Goal: Navigation & Orientation: Find specific page/section

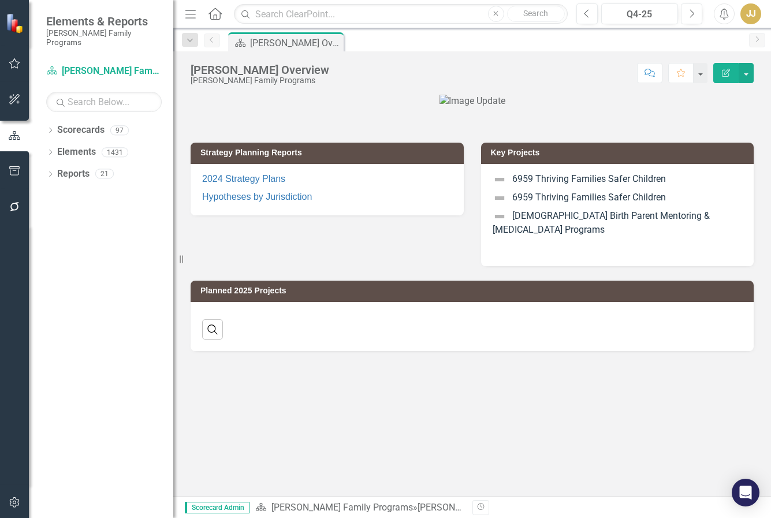
drag, startPoint x: 575, startPoint y: 40, endPoint x: 377, endPoint y: 66, distance: 199.8
click at [572, 41] on div "Scorecard [PERSON_NAME] Overview Pin" at bounding box center [484, 41] width 517 height 18
click at [53, 128] on icon "Dropdown" at bounding box center [50, 131] width 8 height 6
click at [57, 148] on icon "Dropdown" at bounding box center [56, 151] width 9 height 7
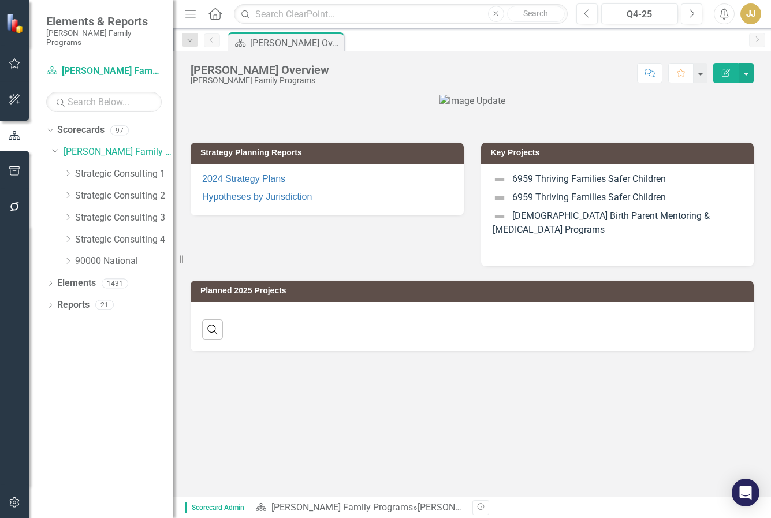
click at [66, 170] on icon "Dropdown" at bounding box center [68, 173] width 9 height 7
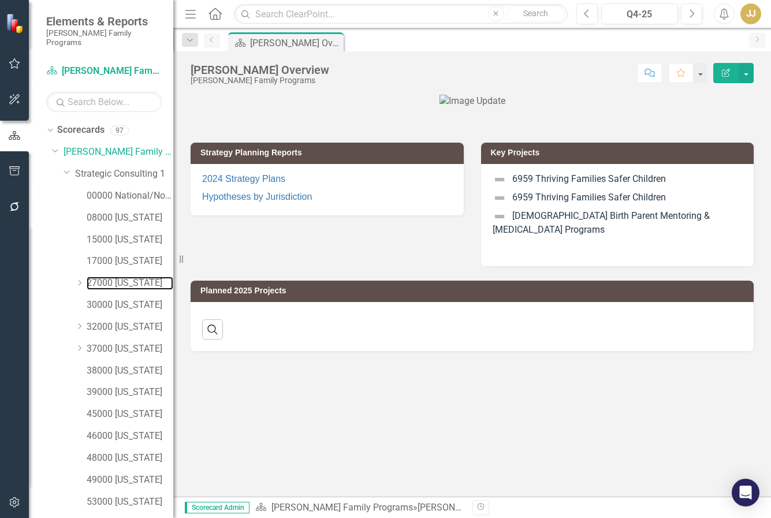
click at [107, 277] on link "27000 [US_STATE]" at bounding box center [130, 283] width 87 height 13
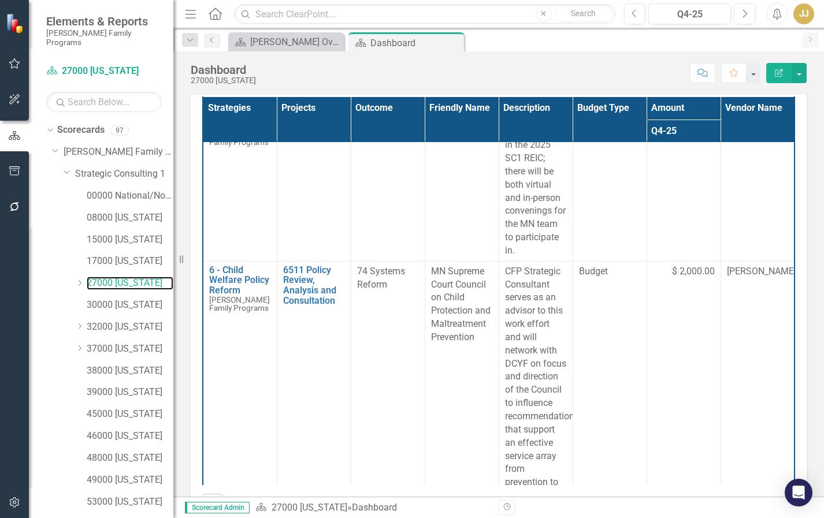
scroll to position [1848, 0]
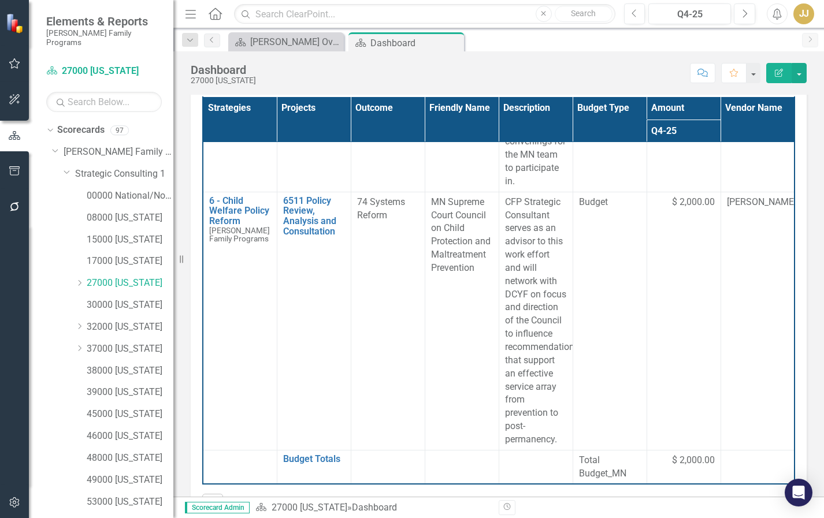
click at [475, 275] on div "MN Supreme Court Council on Child Protection and Maltreatment Prevention" at bounding box center [462, 235] width 62 height 79
drag, startPoint x: 475, startPoint y: 324, endPoint x: 470, endPoint y: 329, distance: 6.5
click at [474, 275] on div "MN Supreme Court Council on Child Protection and Maltreatment Prevention" at bounding box center [462, 235] width 62 height 79
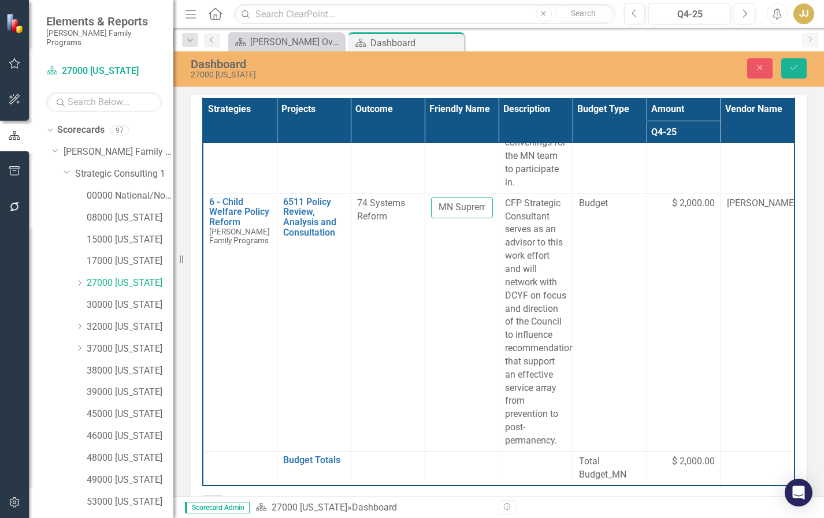
click at [450, 218] on input "MN Supreme Court Council on Child Protection and Maltreatment Prevention" at bounding box center [462, 207] width 62 height 21
click at [476, 314] on td "MN Supreme Court Council on Child Protection and Maltreatment Prevention" at bounding box center [461, 322] width 74 height 258
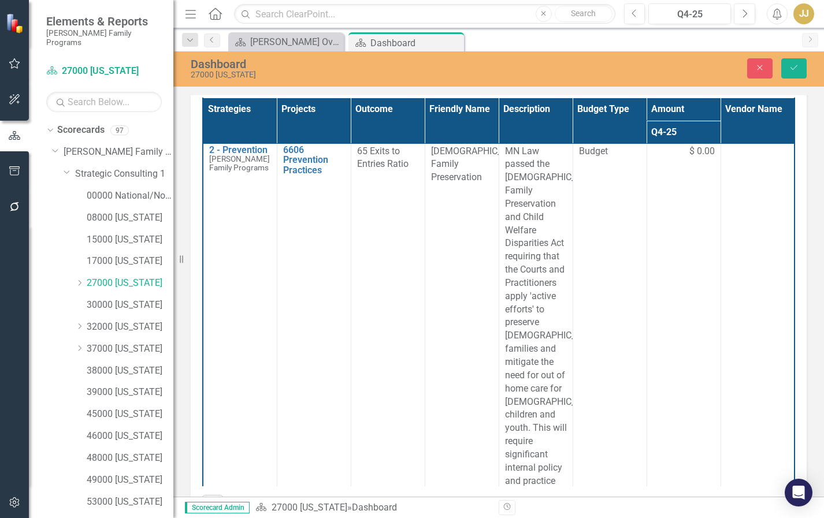
scroll to position [0, 0]
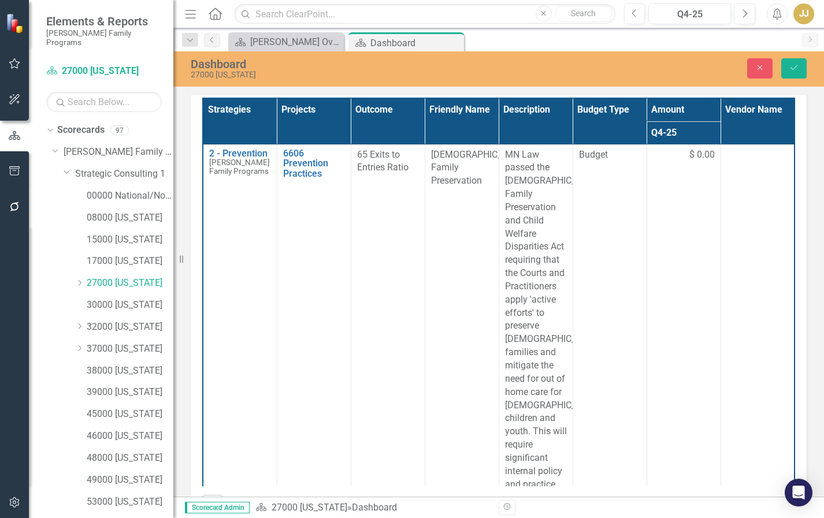
click at [441, 183] on span "[DEMOGRAPHIC_DATA] Family Preservation" at bounding box center [478, 168] width 95 height 38
click at [450, 162] on input "[DEMOGRAPHIC_DATA] Family Preservation" at bounding box center [462, 158] width 62 height 21
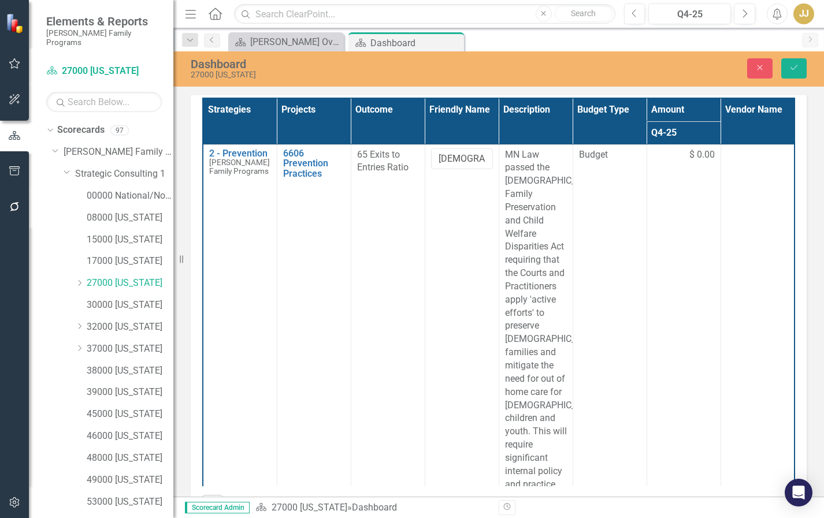
click at [81, 280] on icon "Dropdown" at bounding box center [79, 283] width 9 height 7
click at [113, 299] on link "27123 [PERSON_NAME]" at bounding box center [135, 305] width 75 height 13
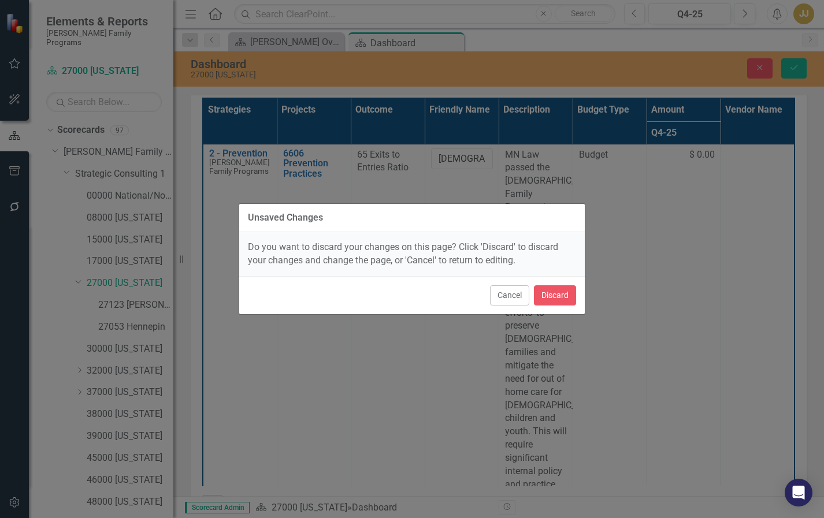
click at [509, 299] on button "Cancel" at bounding box center [509, 295] width 39 height 20
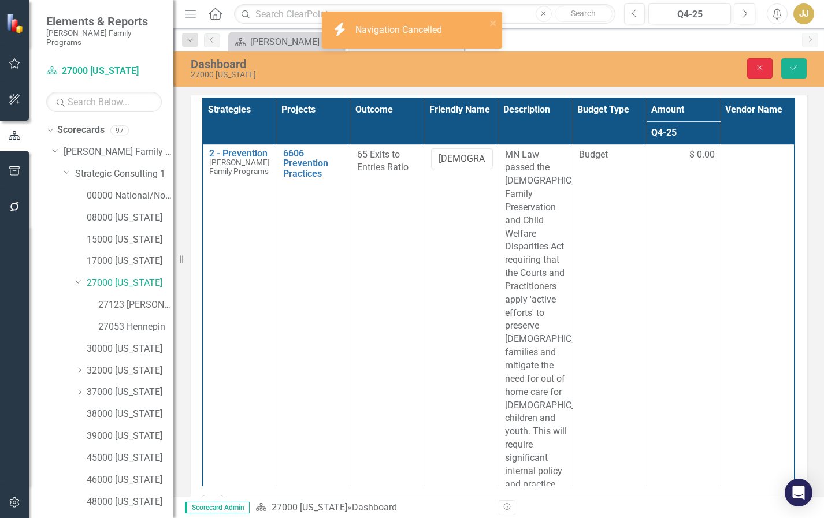
click at [766, 69] on button "Close" at bounding box center [759, 68] width 25 height 20
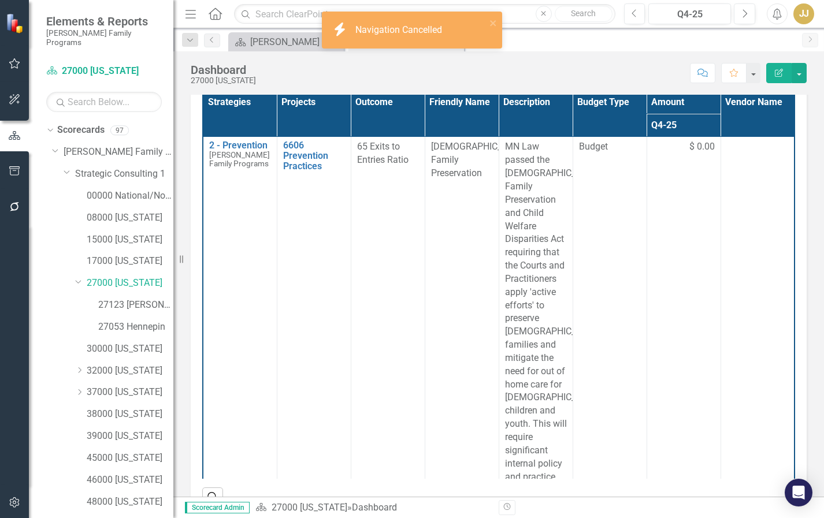
scroll to position [267, 0]
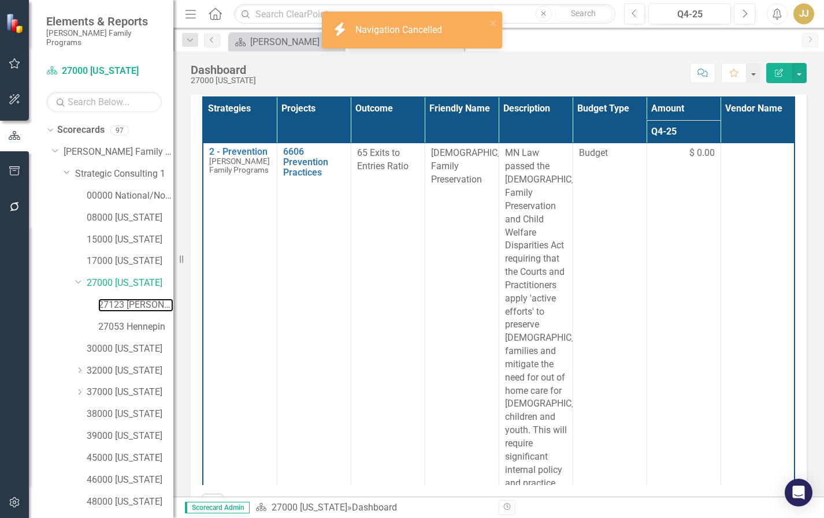
click at [135, 299] on link "27123 [PERSON_NAME]" at bounding box center [135, 305] width 75 height 13
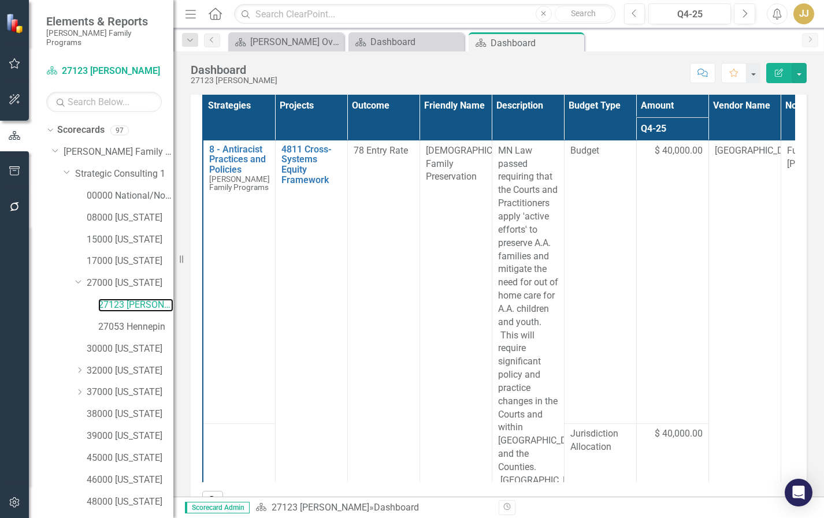
scroll to position [222, 0]
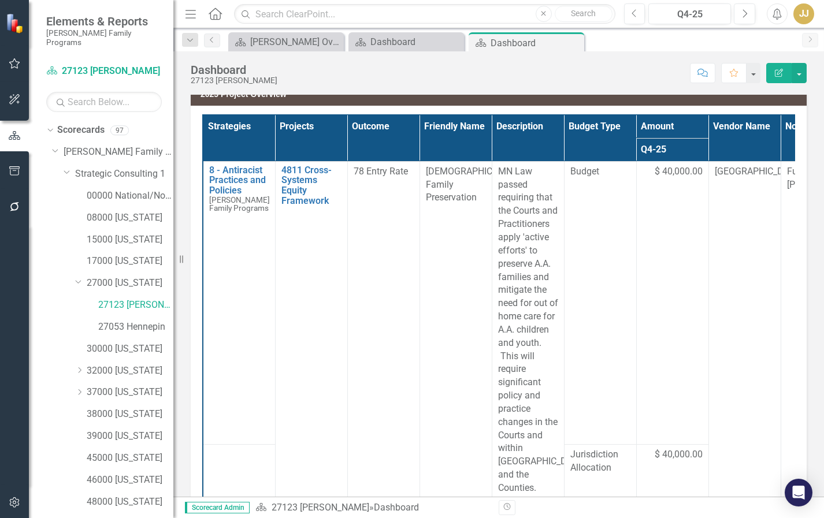
click at [12, 275] on div at bounding box center [14, 355] width 29 height 260
click at [597, 71] on div "Score: N/A Q4-25 Completed Comment Favorite Edit Report" at bounding box center [544, 73] width 523 height 20
click at [113, 321] on link "27053 Hennepin" at bounding box center [135, 327] width 75 height 13
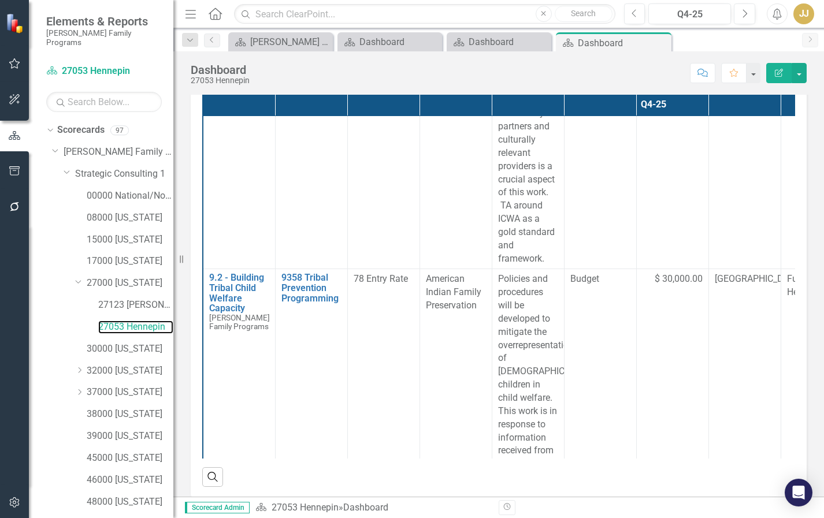
scroll to position [520, 0]
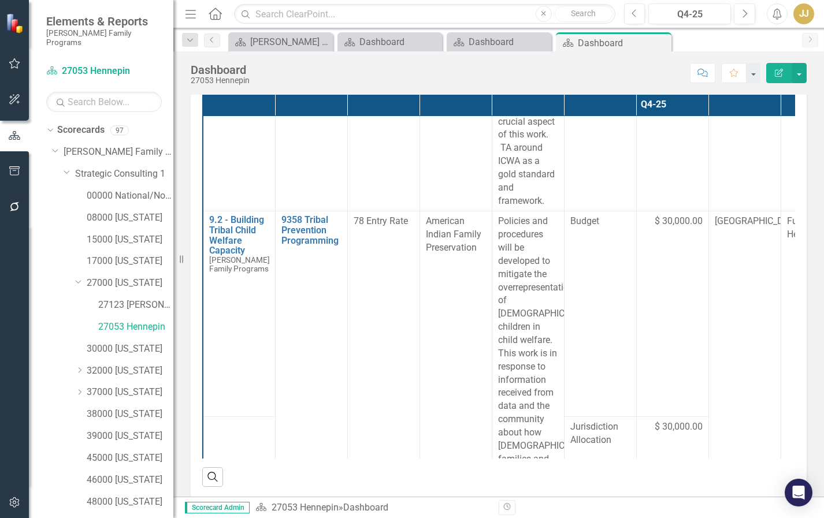
click at [526, 66] on div "Score: N/A Q4-25 Completed Comment Favorite Edit Report" at bounding box center [530, 73] width 551 height 20
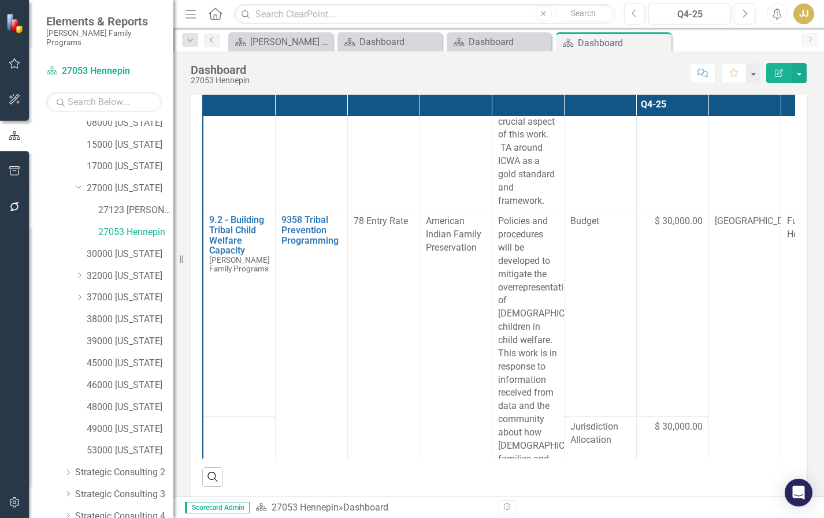
scroll to position [116, 0]
drag, startPoint x: 124, startPoint y: 397, endPoint x: 151, endPoint y: 387, distance: 28.9
click at [124, 402] on link "49000 [US_STATE]" at bounding box center [130, 408] width 87 height 13
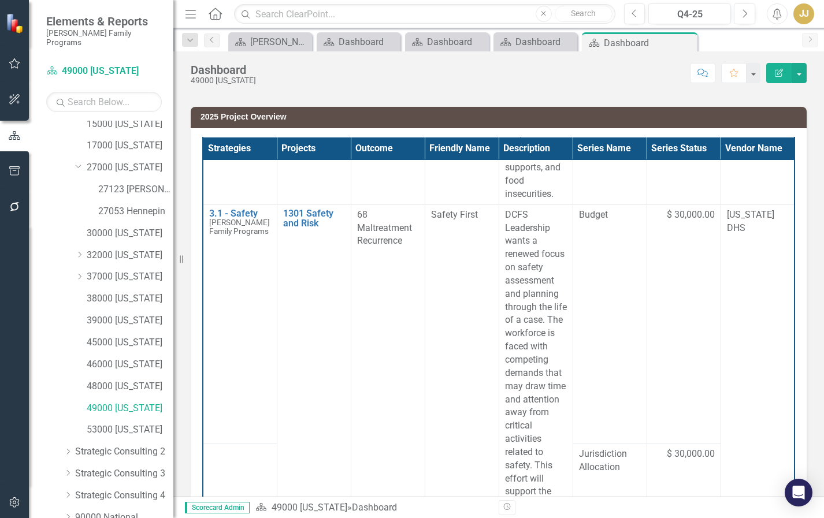
scroll to position [866, 0]
click at [520, 318] on p "DCFS Leadership wants a renewed focus on safety assessment and planning through…" at bounding box center [536, 439] width 62 height 462
click at [575, 91] on div "Dashboard 49000 [US_STATE] Score: N/A Q4-25 Completed Comment Favorite Edit Rep…" at bounding box center [498, 273] width 650 height 445
click at [107, 270] on link "37000 [US_STATE]" at bounding box center [130, 276] width 87 height 13
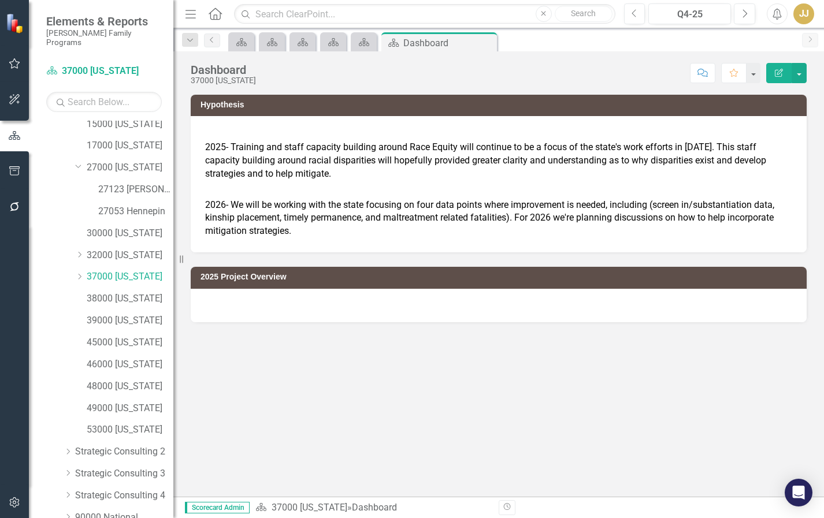
click at [77, 273] on icon "Dropdown" at bounding box center [79, 276] width 9 height 7
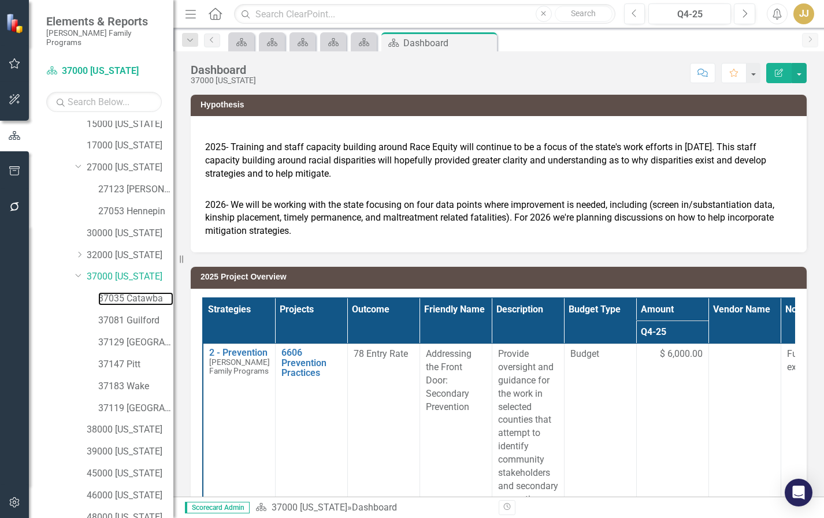
click at [134, 293] on link "37035 Catawba" at bounding box center [135, 298] width 75 height 13
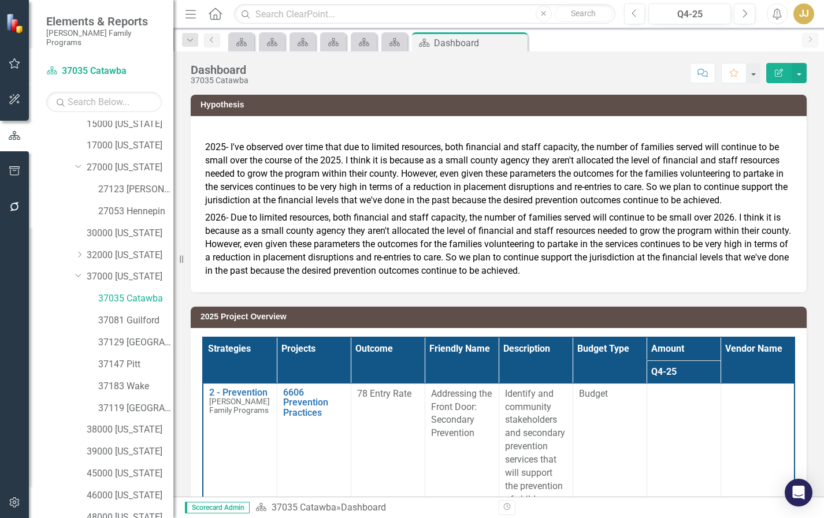
click at [726, 167] on p "2025- I've observed over time that due to limited resources, both financial and…" at bounding box center [498, 175] width 587 height 68
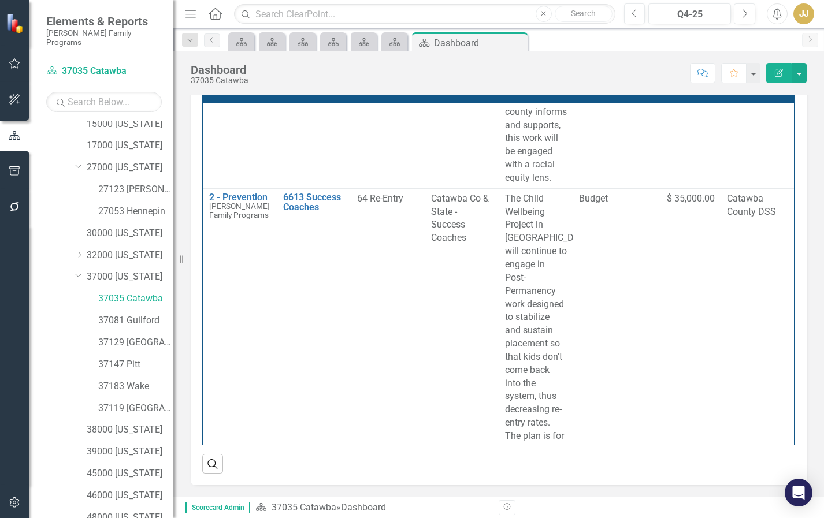
scroll to position [231, 0]
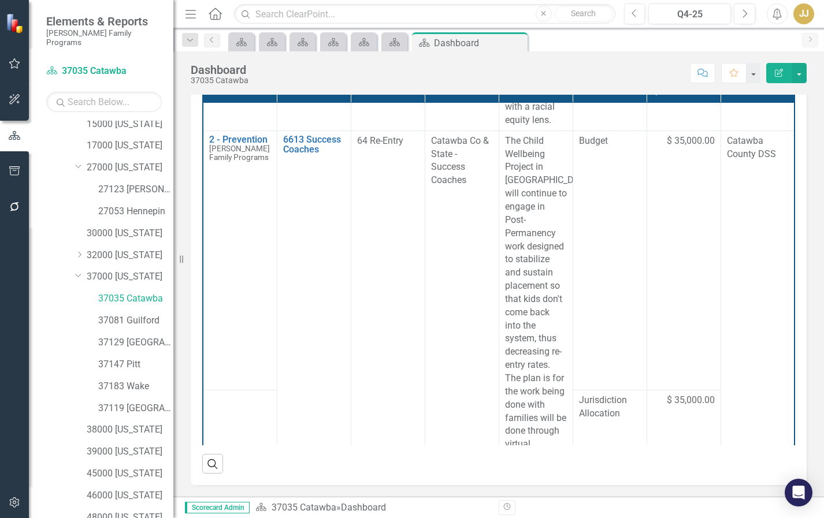
click at [770, 183] on div "2025 Project Overview Strategies Projects Outcome Friendly Name Description Bud…" at bounding box center [498, 248] width 633 height 473
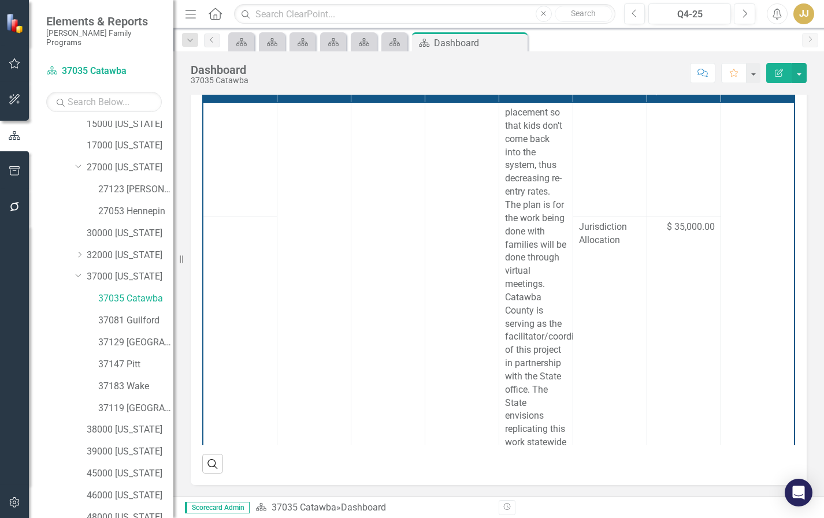
scroll to position [116, 0]
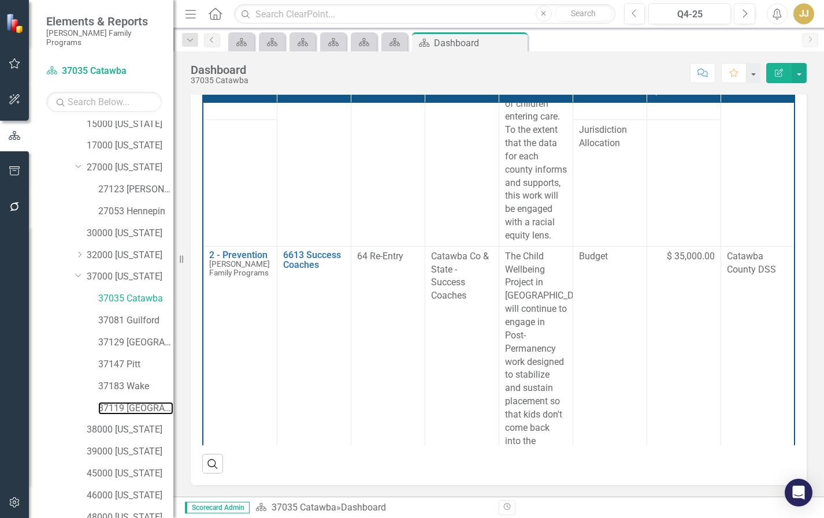
click at [125, 405] on link "37119 [GEOGRAPHIC_DATA]" at bounding box center [135, 408] width 75 height 13
click at [128, 402] on link "37119 [GEOGRAPHIC_DATA]" at bounding box center [135, 408] width 75 height 13
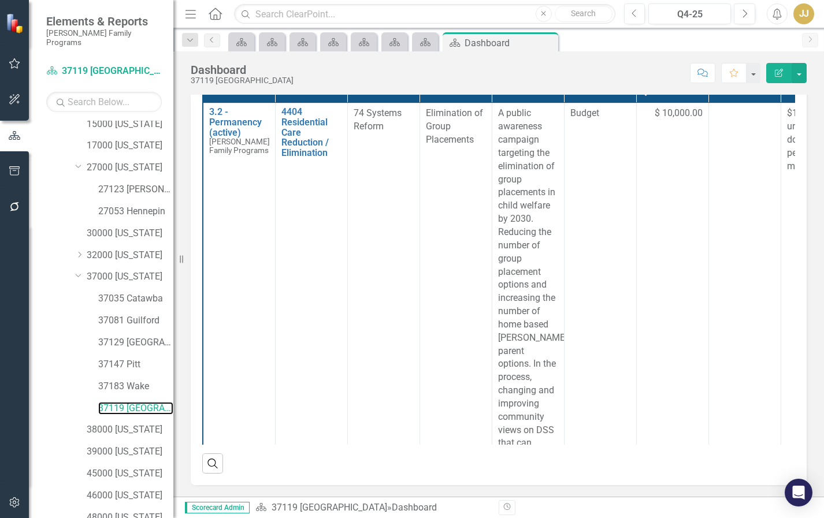
scroll to position [173, 0]
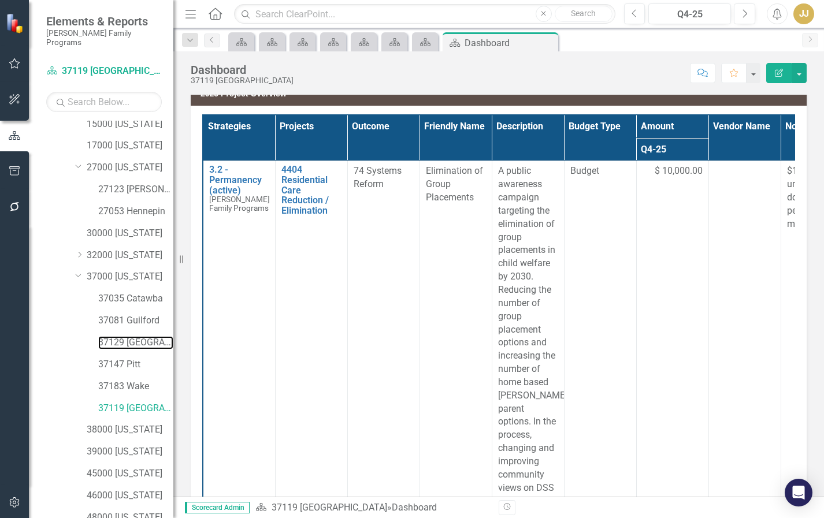
click at [124, 336] on link "37129 [GEOGRAPHIC_DATA]" at bounding box center [135, 342] width 75 height 13
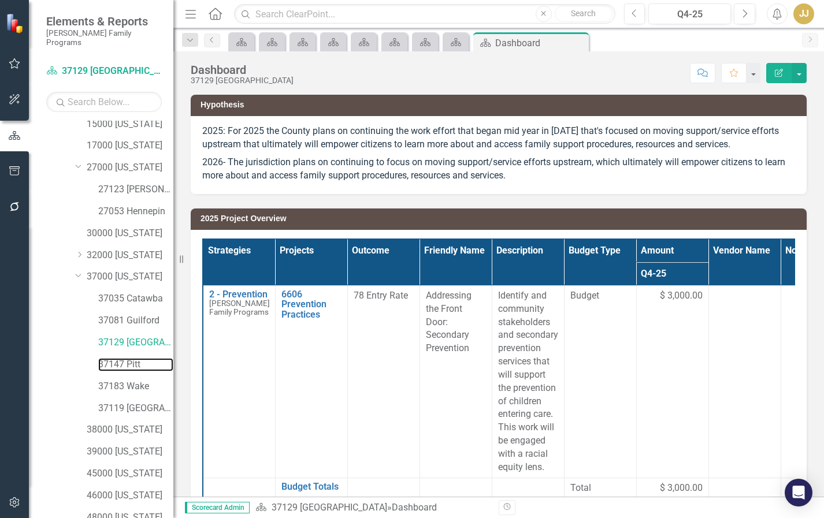
click at [125, 358] on link "37147 Pitt" at bounding box center [135, 364] width 75 height 13
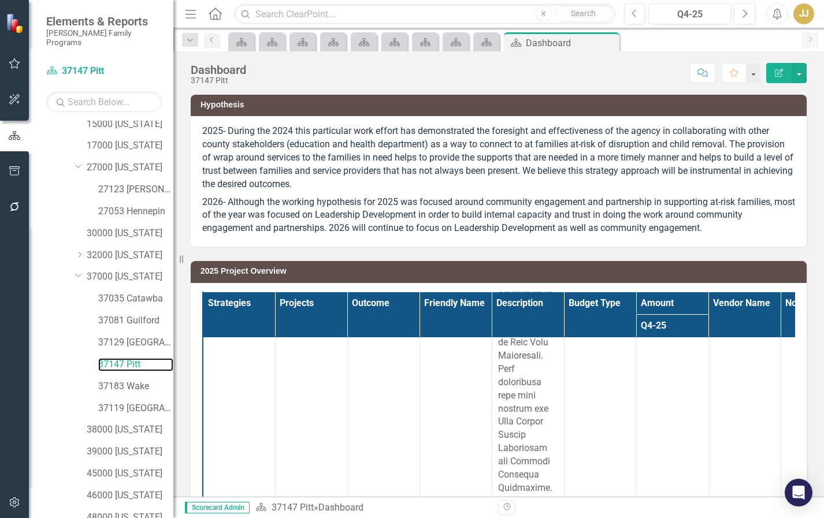
scroll to position [957, 0]
click at [29, 278] on div "Dropdown Scorecards 97 Dropdown [PERSON_NAME] Family Programs Dropdown Strategi…" at bounding box center [101, 319] width 144 height 397
click at [746, 43] on div "Scorecard Scorecard Scorecard Scorecard Scorecard Scorecard Scorecard Scorecard…" at bounding box center [511, 41] width 570 height 18
click at [135, 380] on link "37183 Wake" at bounding box center [135, 386] width 75 height 13
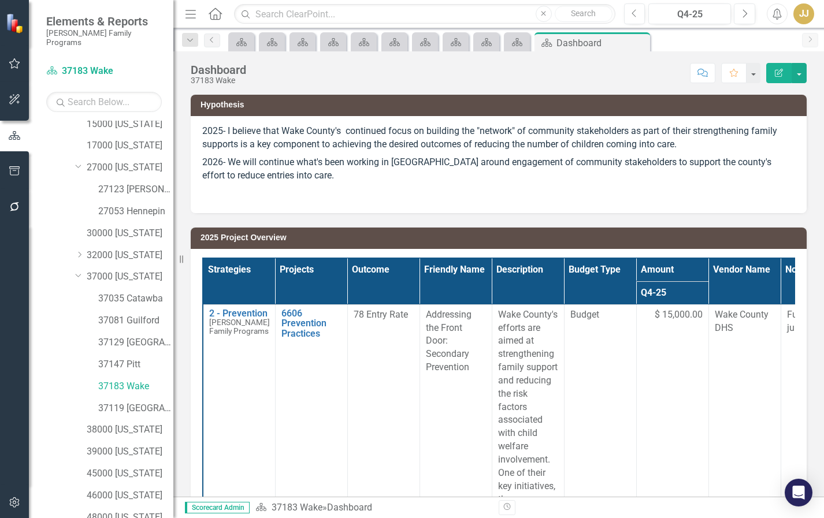
click at [734, 39] on div "Scorecard Scorecard Scorecard Scorecard Scorecard Scorecard Scorecard Scorecard…" at bounding box center [511, 41] width 570 height 18
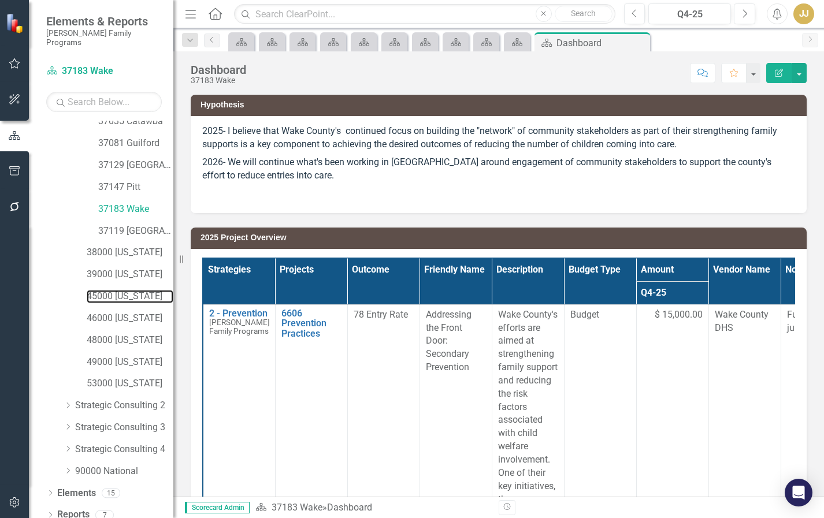
click at [141, 290] on link "45000 [US_STATE]" at bounding box center [130, 296] width 87 height 13
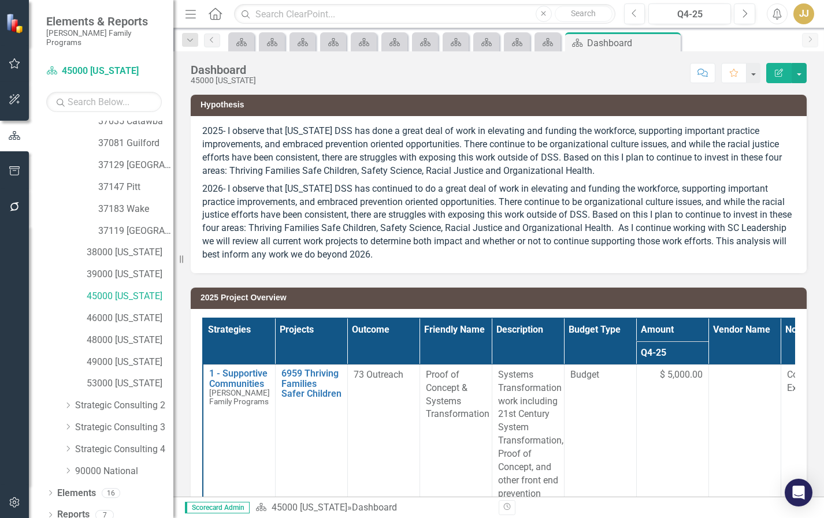
click at [770, 45] on div "Scorecard Scorecard Scorecard Scorecard Scorecard Scorecard Scorecard Scorecard…" at bounding box center [511, 41] width 570 height 18
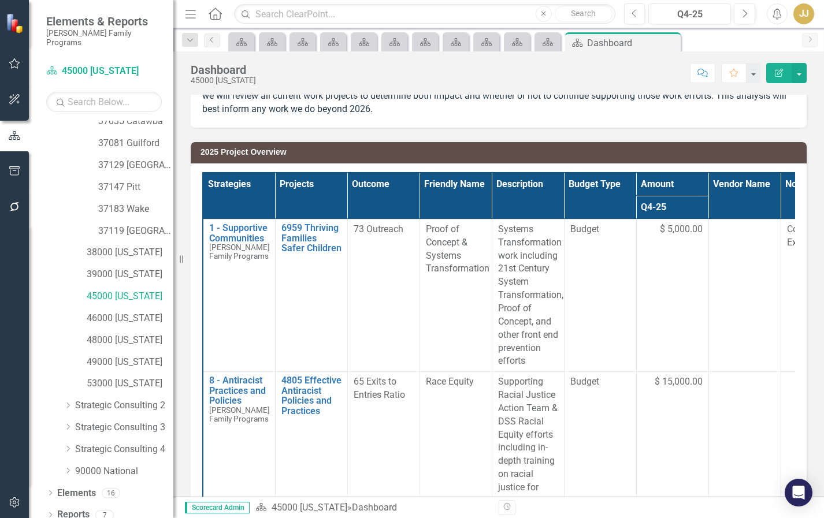
click at [770, 213] on div "Strategies Projects Outcome Friendly Name Description Budget Type Amount Vendor…" at bounding box center [499, 381] width 616 height 437
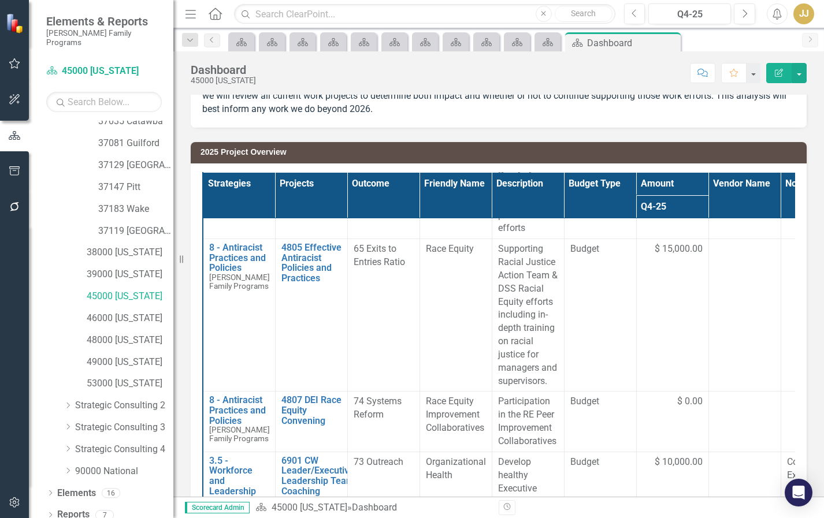
scroll to position [116, 0]
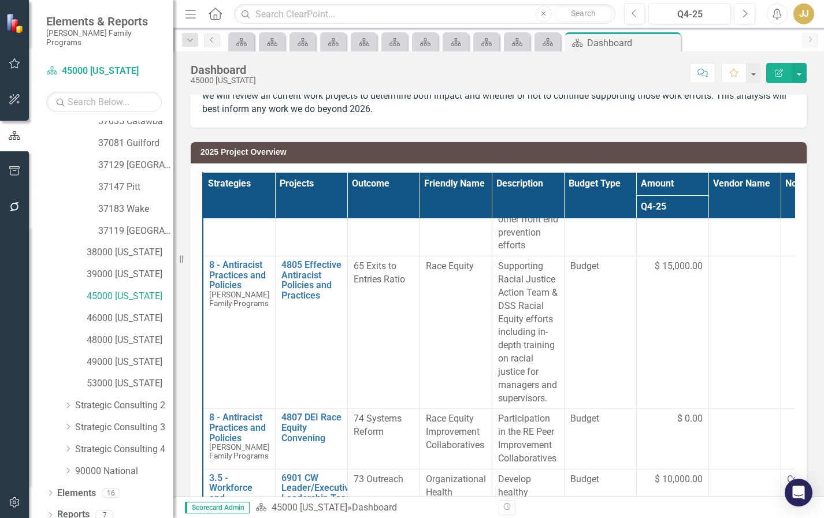
click at [770, 195] on div "Hypothesis 2025- I observe that [US_STATE] DSS has done a great deal of work in…" at bounding box center [498, 273] width 650 height 677
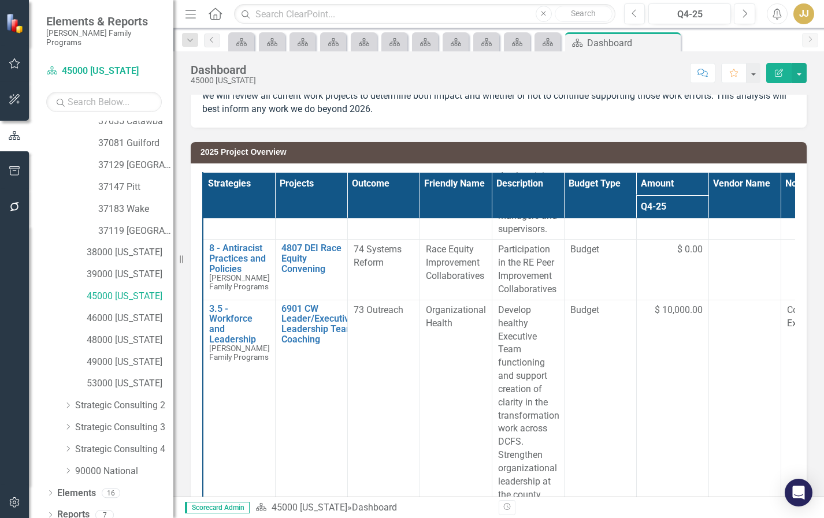
scroll to position [289, 0]
